Goal: Information Seeking & Learning: Find specific page/section

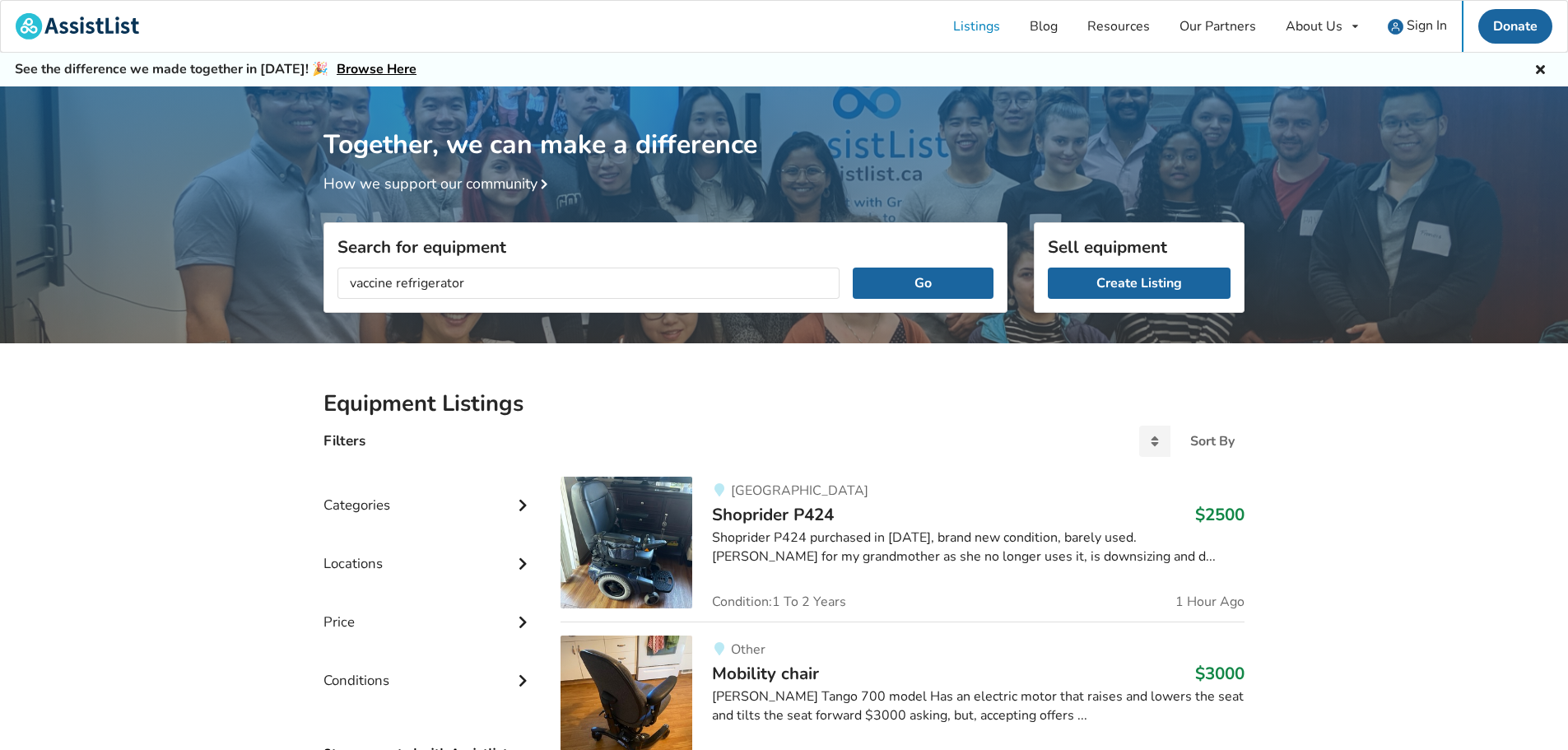
click at [852, 268] on button "Go" at bounding box center [923, 283] width 141 height 32
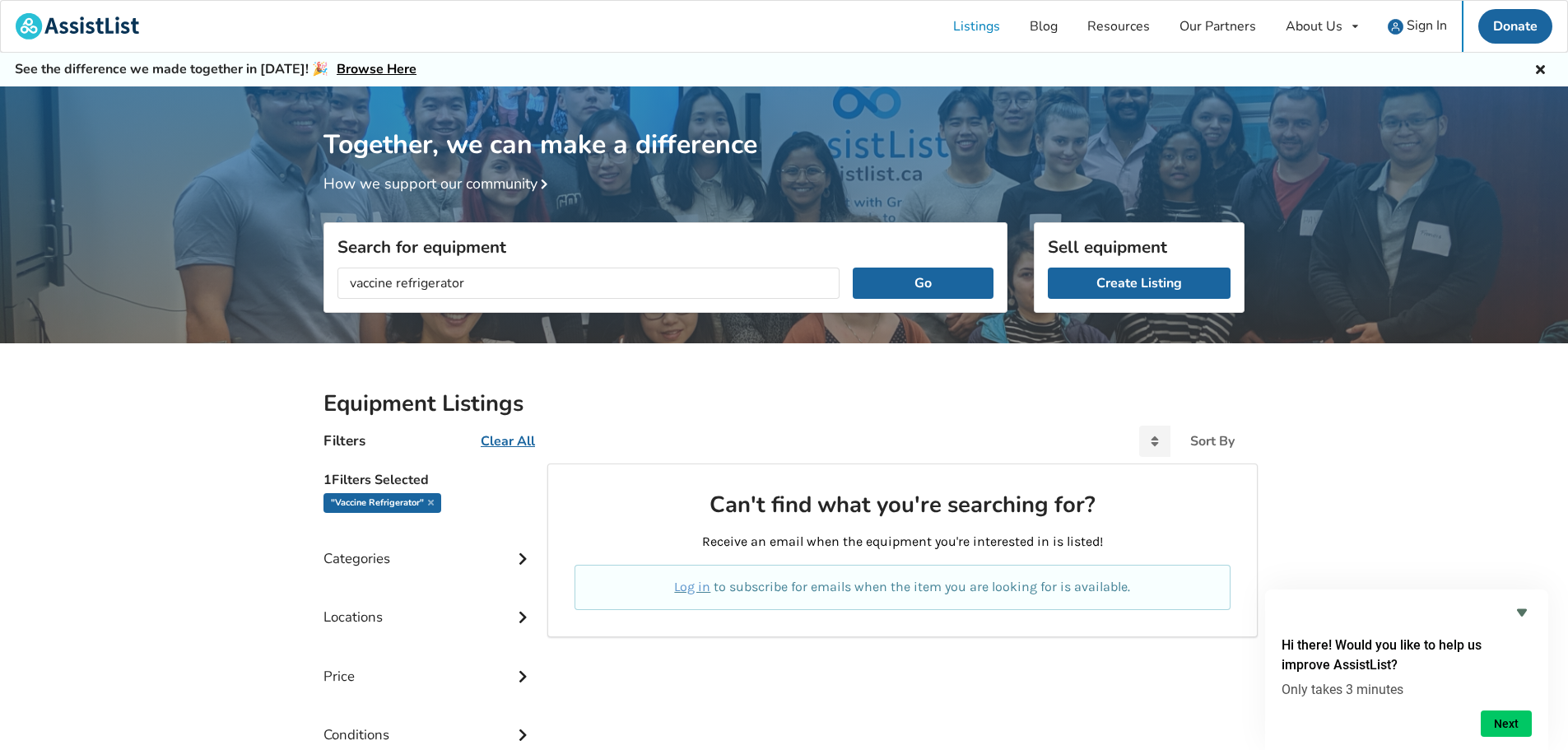
drag, startPoint x: 399, startPoint y: 282, endPoint x: 579, endPoint y: 284, distance: 180.0
click at [579, 284] on input "vaccine refrigerator" at bounding box center [588, 283] width 502 height 32
type input "vaccine"
click at [927, 280] on button "Go" at bounding box center [923, 283] width 141 height 32
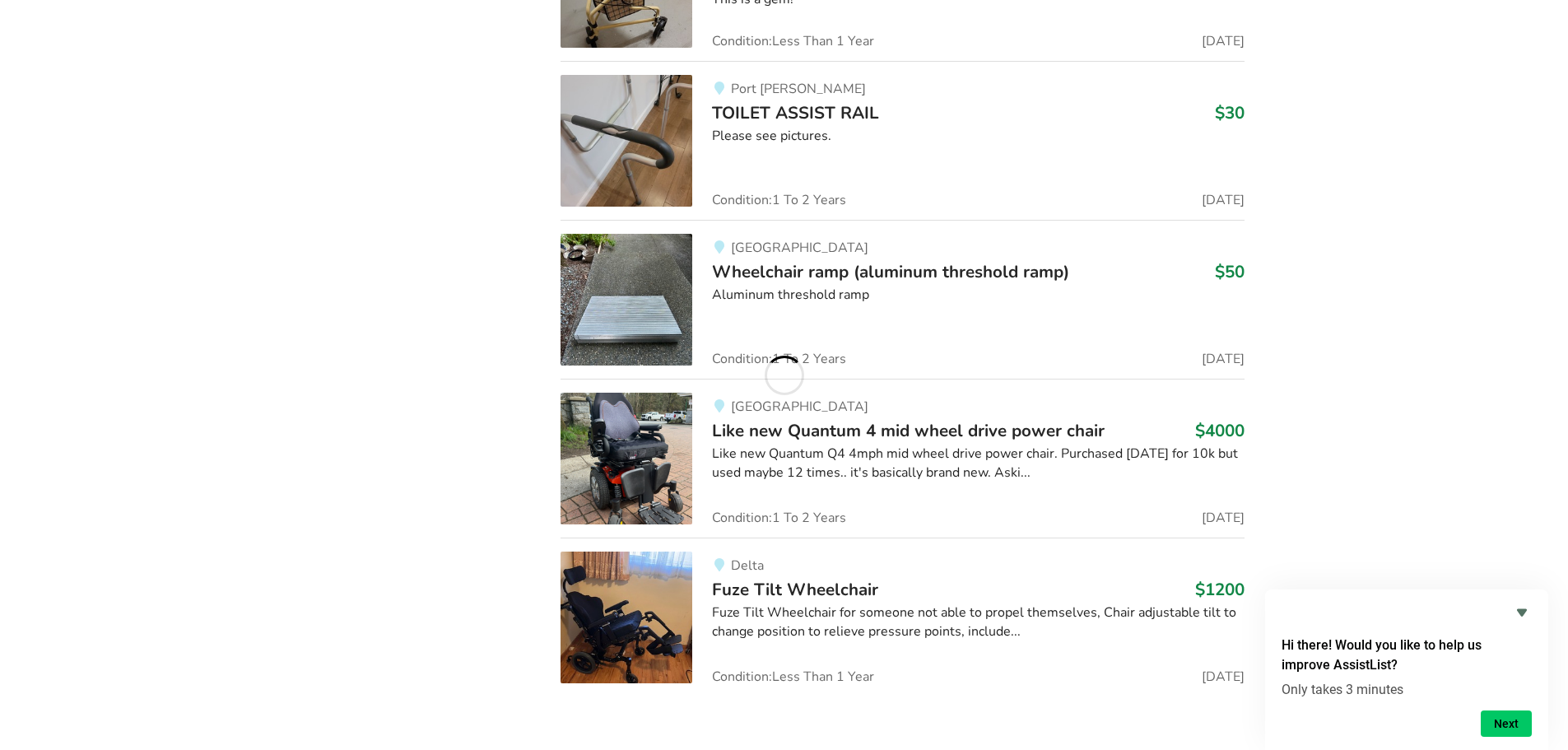
scroll to position [23173, 0]
